Goal: Transaction & Acquisition: Purchase product/service

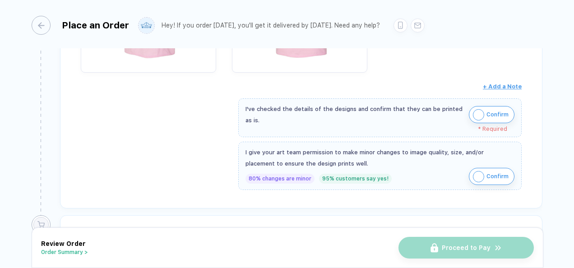
scroll to position [306, 0]
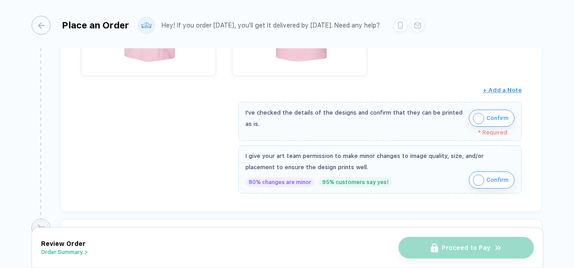
click at [486, 111] on span "Confirm" at bounding box center [497, 118] width 22 height 14
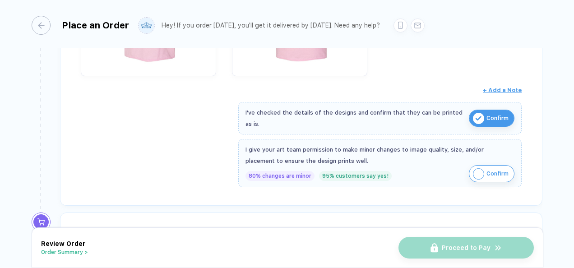
click at [483, 165] on button "Confirm" at bounding box center [492, 173] width 46 height 17
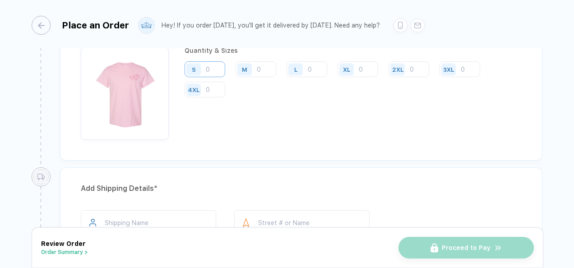
click at [207, 66] on input "number" at bounding box center [204, 69] width 41 height 16
type input "5"
click at [261, 68] on input "1" at bounding box center [255, 69] width 41 height 16
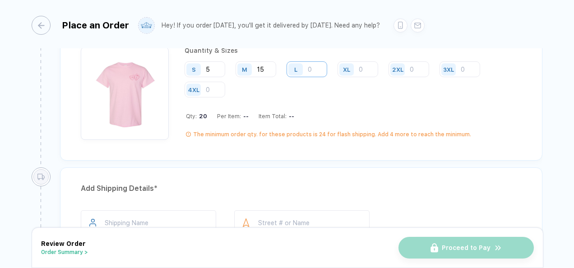
type input "15"
click at [313, 68] on input "1" at bounding box center [306, 69] width 41 height 16
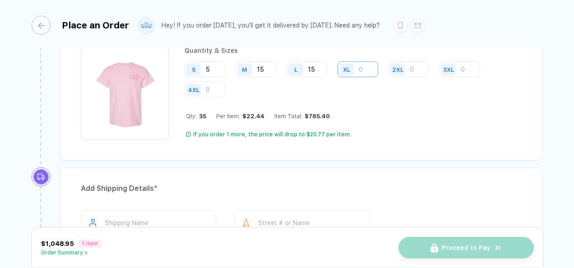
type input "15"
click at [364, 67] on input "number" at bounding box center [357, 69] width 41 height 16
type input "5"
click at [360, 107] on div "Quantity & Sizes S 5 M 15 L 15 XL 5 2XL 3XL 4XL Qty: 40 Per Item: $21.12 Item T…" at bounding box center [352, 93] width 337 height 93
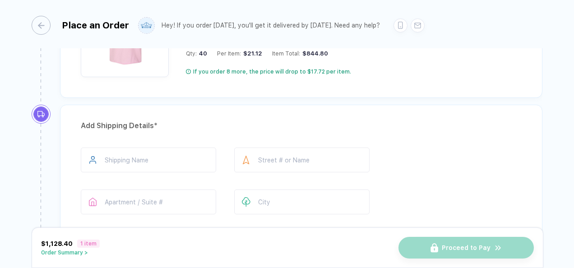
scroll to position [572, 0]
click at [153, 155] on input "text" at bounding box center [148, 159] width 135 height 25
type input "**********"
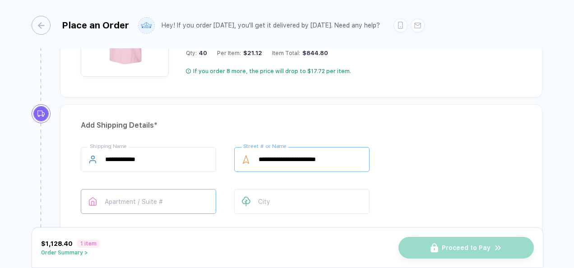
type input "**********"
click at [123, 198] on input "text" at bounding box center [148, 201] width 135 height 25
click at [253, 197] on div at bounding box center [246, 201] width 24 height 25
click at [270, 198] on input "text" at bounding box center [301, 201] width 135 height 25
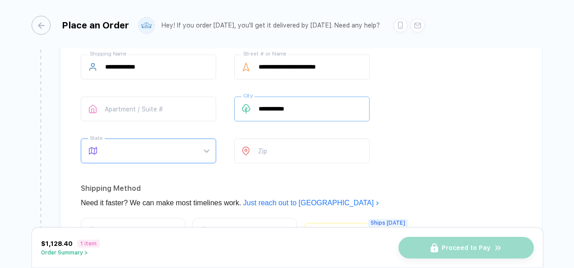
scroll to position [665, 0]
click at [142, 138] on span at bounding box center [157, 150] width 104 height 24
type input "**********"
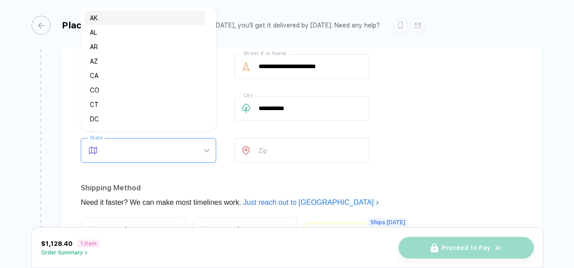
type input "*"
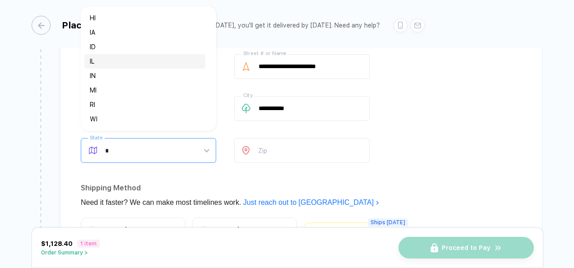
click at [142, 66] on div "IL" at bounding box center [145, 61] width 110 height 10
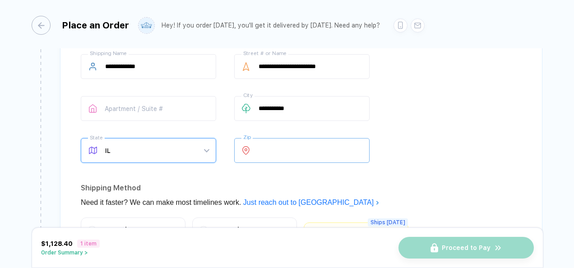
click at [296, 151] on input "number" at bounding box center [301, 150] width 135 height 25
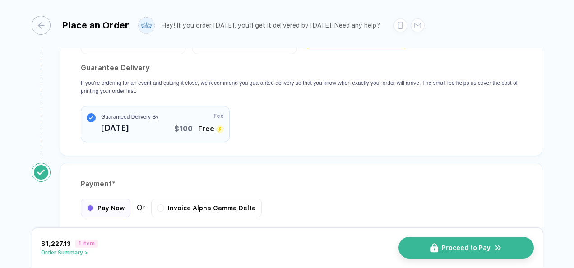
scroll to position [927, 0]
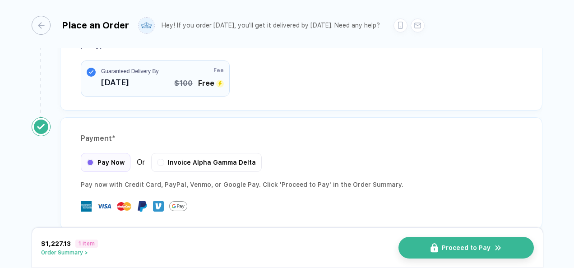
type input "*****"
click at [83, 253] on button "Order Summary >" at bounding box center [69, 252] width 57 height 6
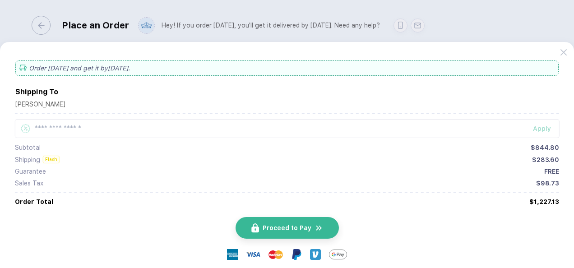
click at [563, 55] on div "Order today and get it by Sep 30 . Shipping To Karin Burwell 9637 East 1350 Nor…" at bounding box center [287, 155] width 574 height 226
click at [563, 51] on icon at bounding box center [563, 52] width 6 height 6
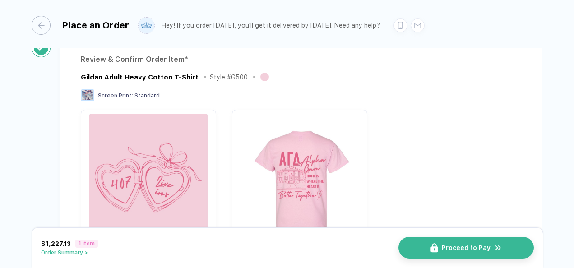
scroll to position [174, 0]
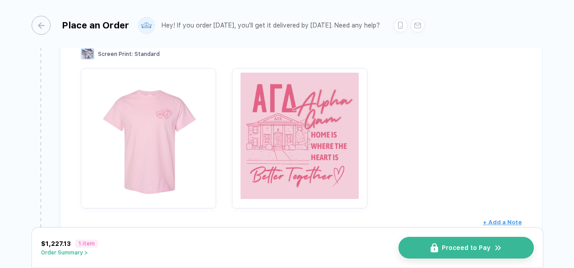
click at [262, 140] on img "button" at bounding box center [299, 136] width 126 height 126
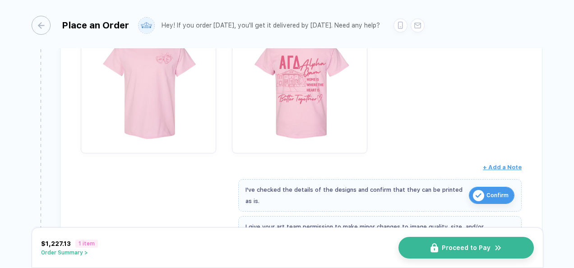
scroll to position [219, 0]
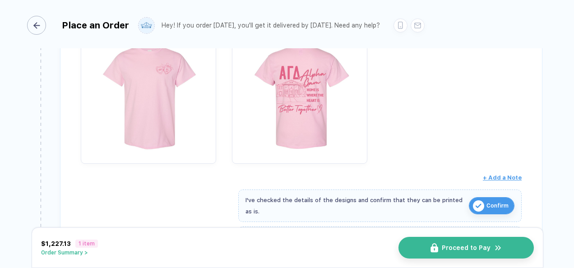
click at [41, 28] on div "button" at bounding box center [36, 25] width 19 height 19
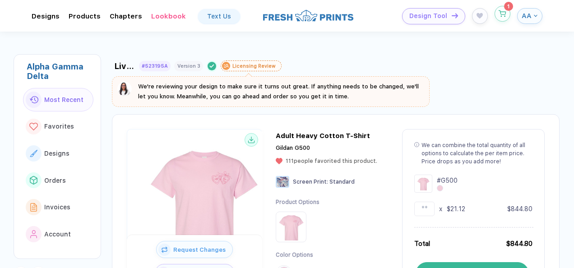
click at [504, 18] on button "button" at bounding box center [502, 14] width 16 height 16
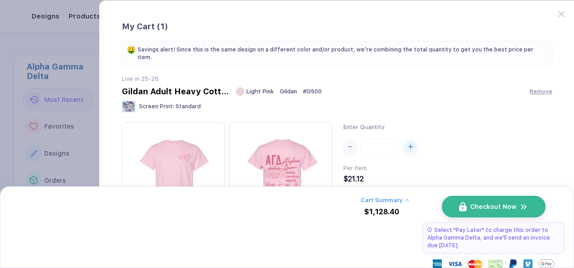
scroll to position [81, 0]
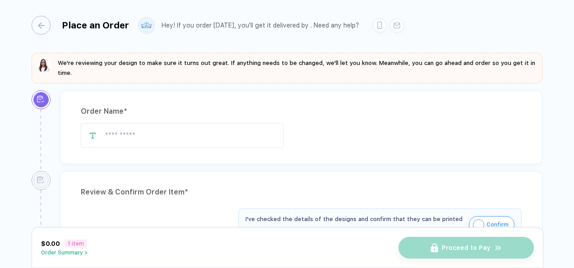
type input "**********"
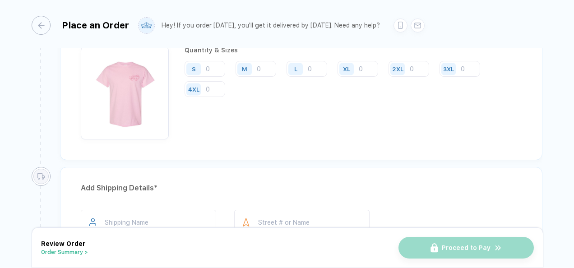
scroll to position [516, 0]
click at [266, 61] on input "number" at bounding box center [255, 68] width 41 height 16
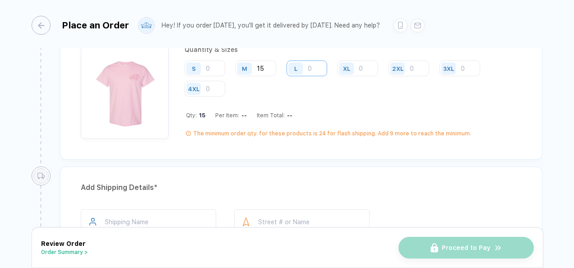
type input "15"
click at [319, 66] on input "1" at bounding box center [306, 68] width 41 height 16
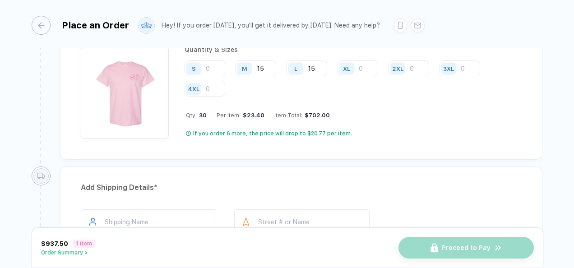
type input "15"
click at [355, 64] on div "XL" at bounding box center [347, 68] width 21 height 16
click at [359, 64] on input "number" at bounding box center [357, 68] width 41 height 16
type input "5"
click at [208, 62] on input "number" at bounding box center [204, 68] width 41 height 16
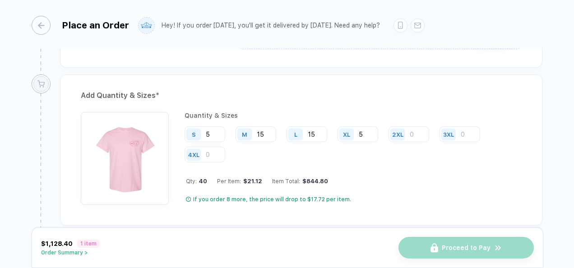
scroll to position [451, 0]
type input "5"
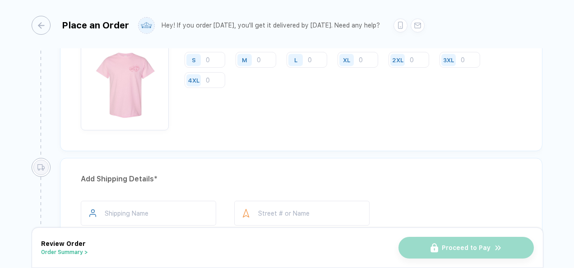
scroll to position [429, 0]
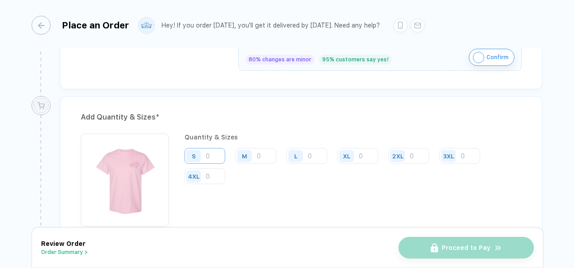
click at [207, 154] on input "number" at bounding box center [204, 156] width 41 height 16
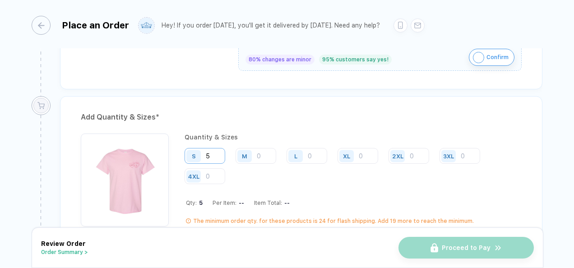
type input "5"
type input "15"
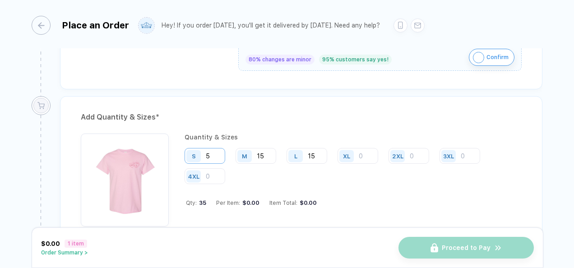
type input "15"
type input "5"
click at [278, 201] on div at bounding box center [354, 206] width 336 height 14
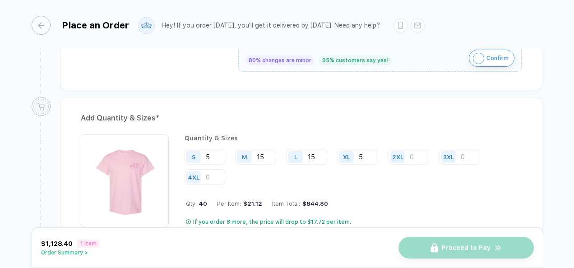
scroll to position [497, 0]
